Goal: Information Seeking & Learning: Learn about a topic

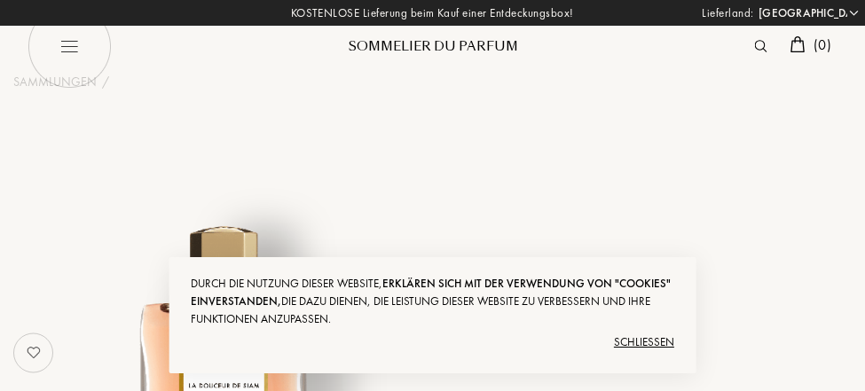
select select "DE"
select select "4"
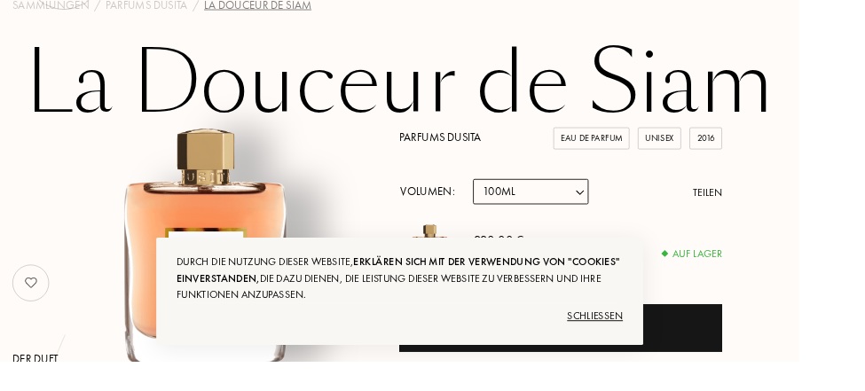
scroll to position [93, 0]
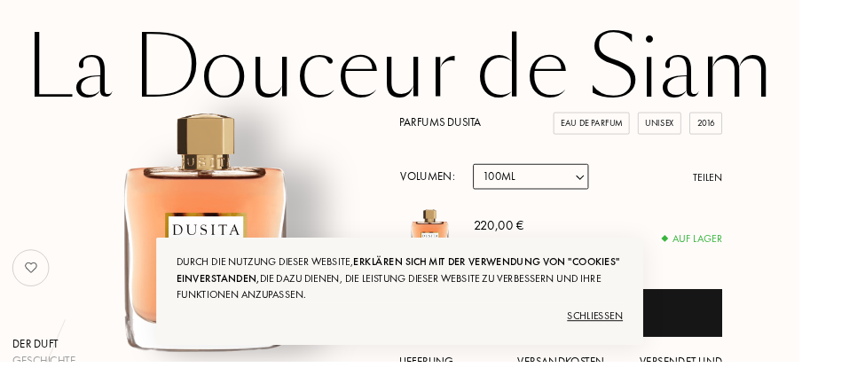
click at [611, 185] on select "Probe 15mL 22.5mL (3 * 7.5mL) 50mL 100mL" at bounding box center [574, 191] width 125 height 28
select select "2"
click at [512, 177] on select "Probe 15mL 22.5mL (3 * 7.5mL) 50mL 100mL" at bounding box center [574, 191] width 125 height 28
select select "2"
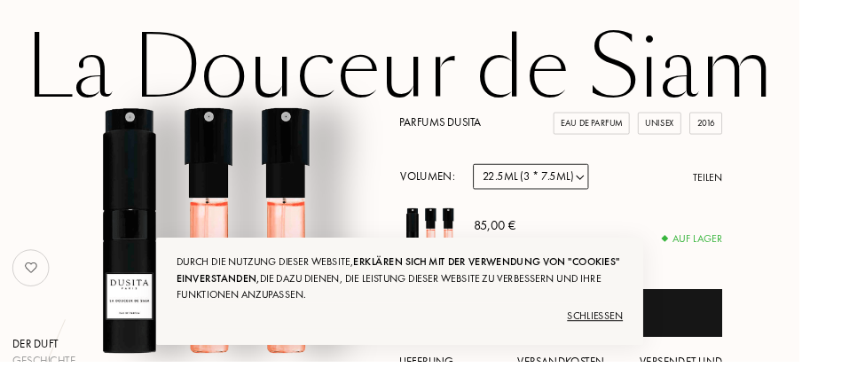
click at [616, 190] on select "Probe 15mL 22.5mL (3 * 7.5mL) 50mL 100mL" at bounding box center [574, 191] width 125 height 28
select select "3"
click at [512, 177] on select "Probe 15mL 22.5mL (3 * 7.5mL) 50mL 100mL" at bounding box center [574, 191] width 125 height 28
select select "3"
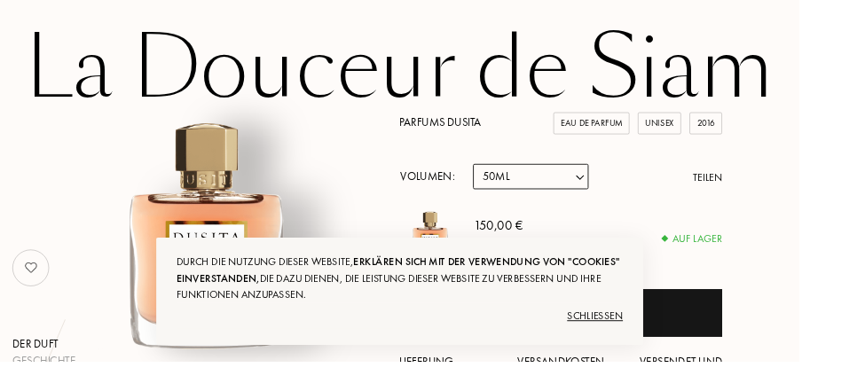
click at [630, 193] on select "Probe 15mL 22.5mL (3 * 7.5mL) 50mL 100mL" at bounding box center [574, 191] width 125 height 28
select select "1"
click at [512, 177] on select "Probe 15mL 22.5mL (3 * 7.5mL) 50mL 100mL" at bounding box center [574, 191] width 125 height 28
select select "1"
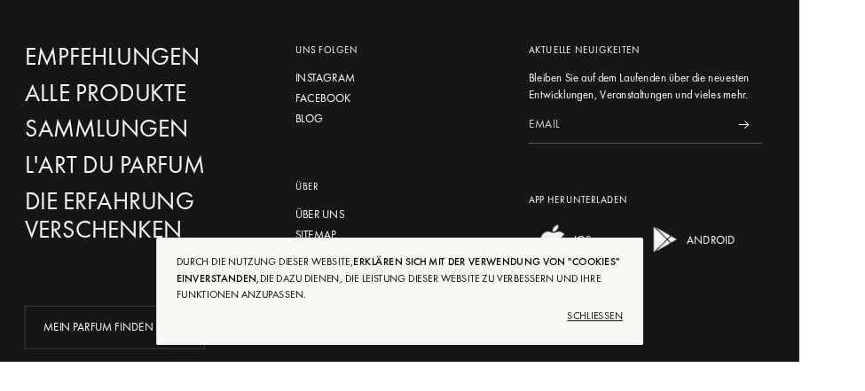
scroll to position [3687, 0]
click at [674, 357] on div "Schließen" at bounding box center [433, 342] width 484 height 28
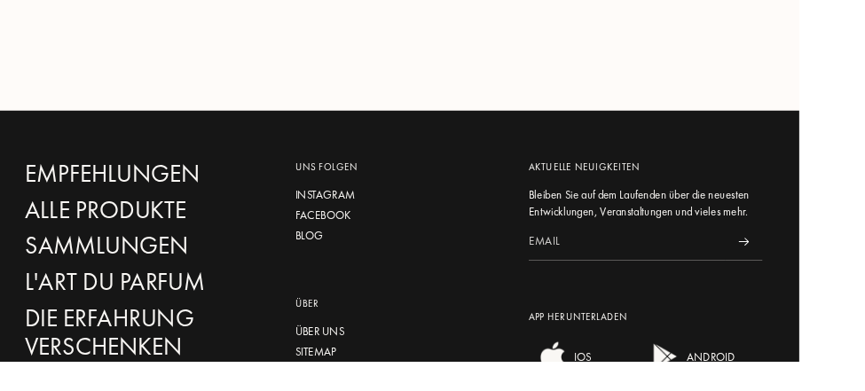
scroll to position [3560, 0]
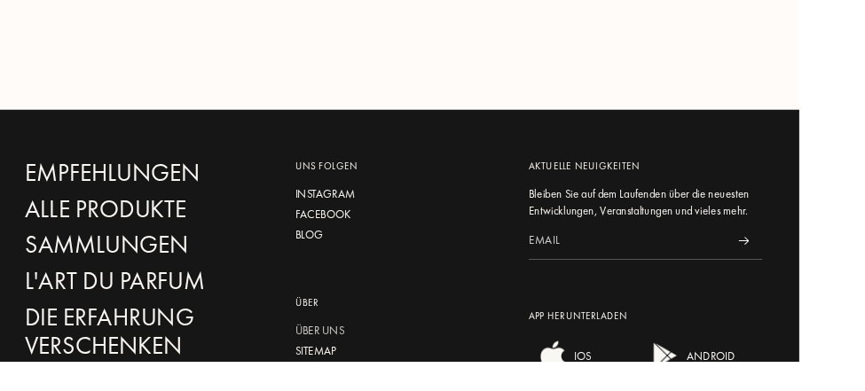
click at [370, 349] on div "Über uns" at bounding box center [432, 358] width 226 height 19
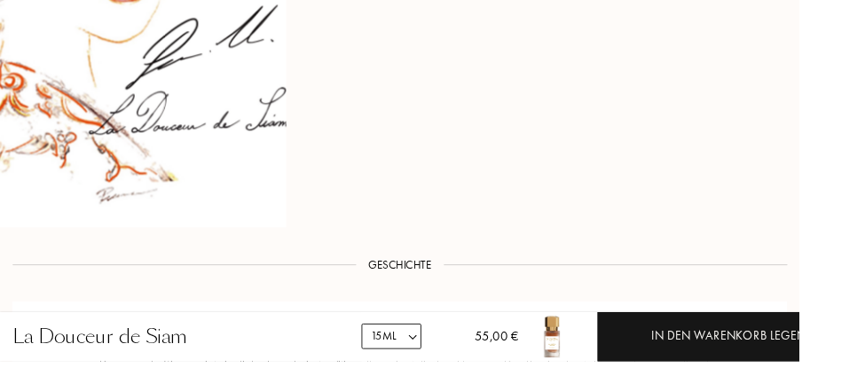
scroll to position [1068, 0]
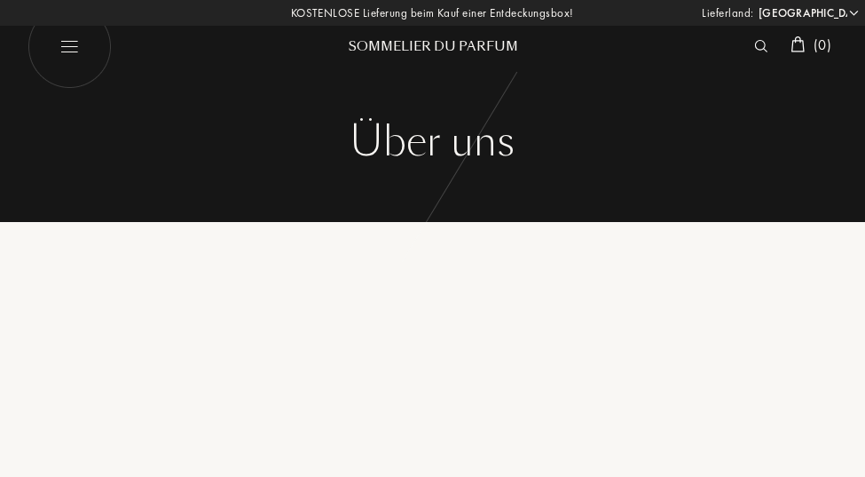
select select "DE"
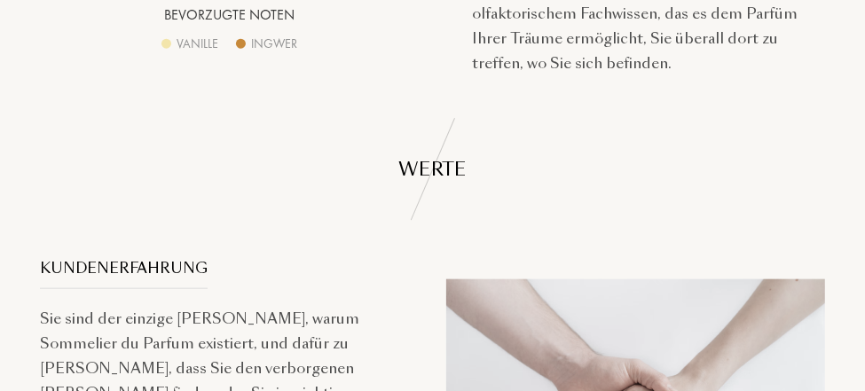
scroll to position [884, 0]
